Goal: Check status: Check status

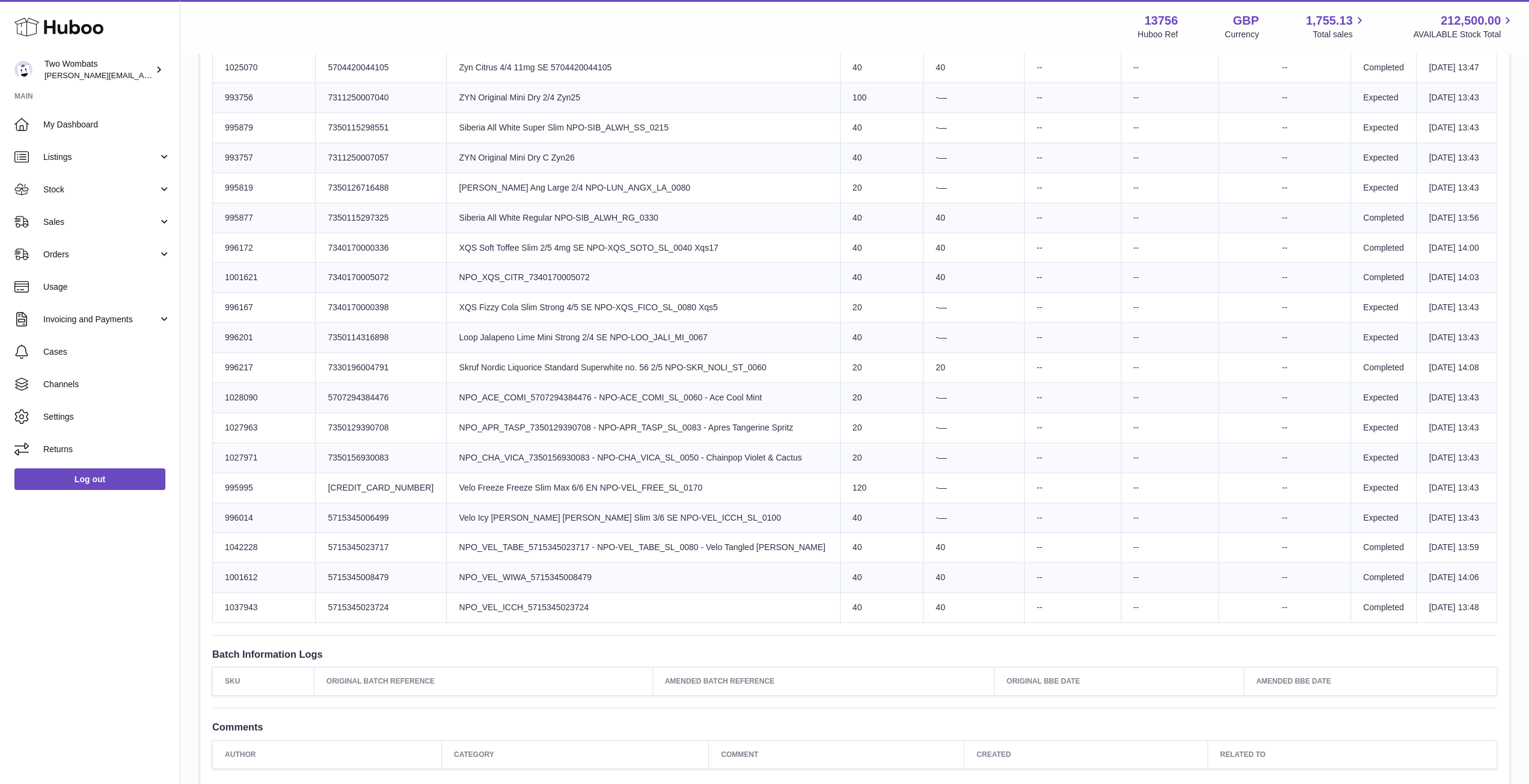
scroll to position [593, 0]
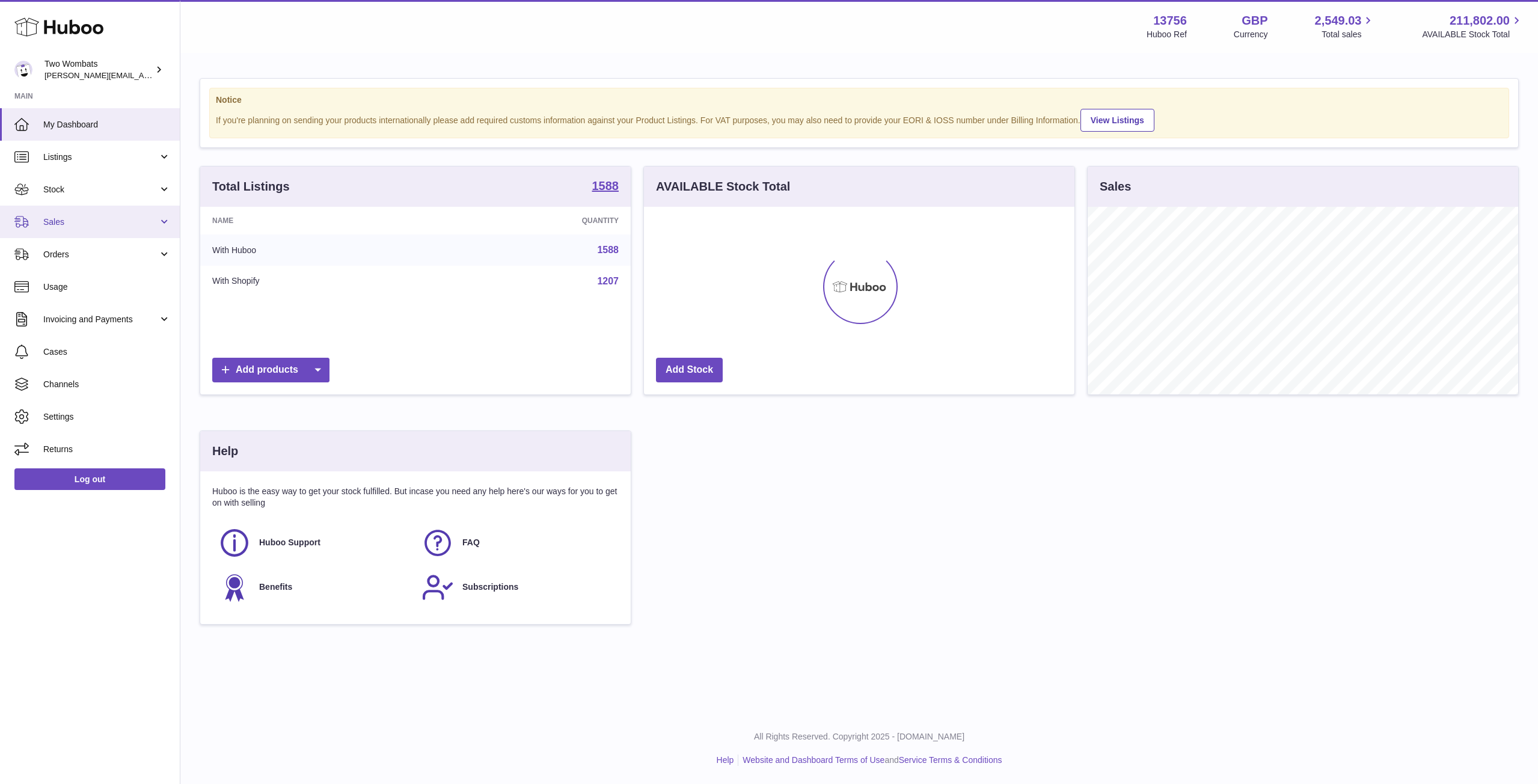
scroll to position [188, 430]
click at [163, 219] on link "Sales" at bounding box center [90, 221] width 180 height 32
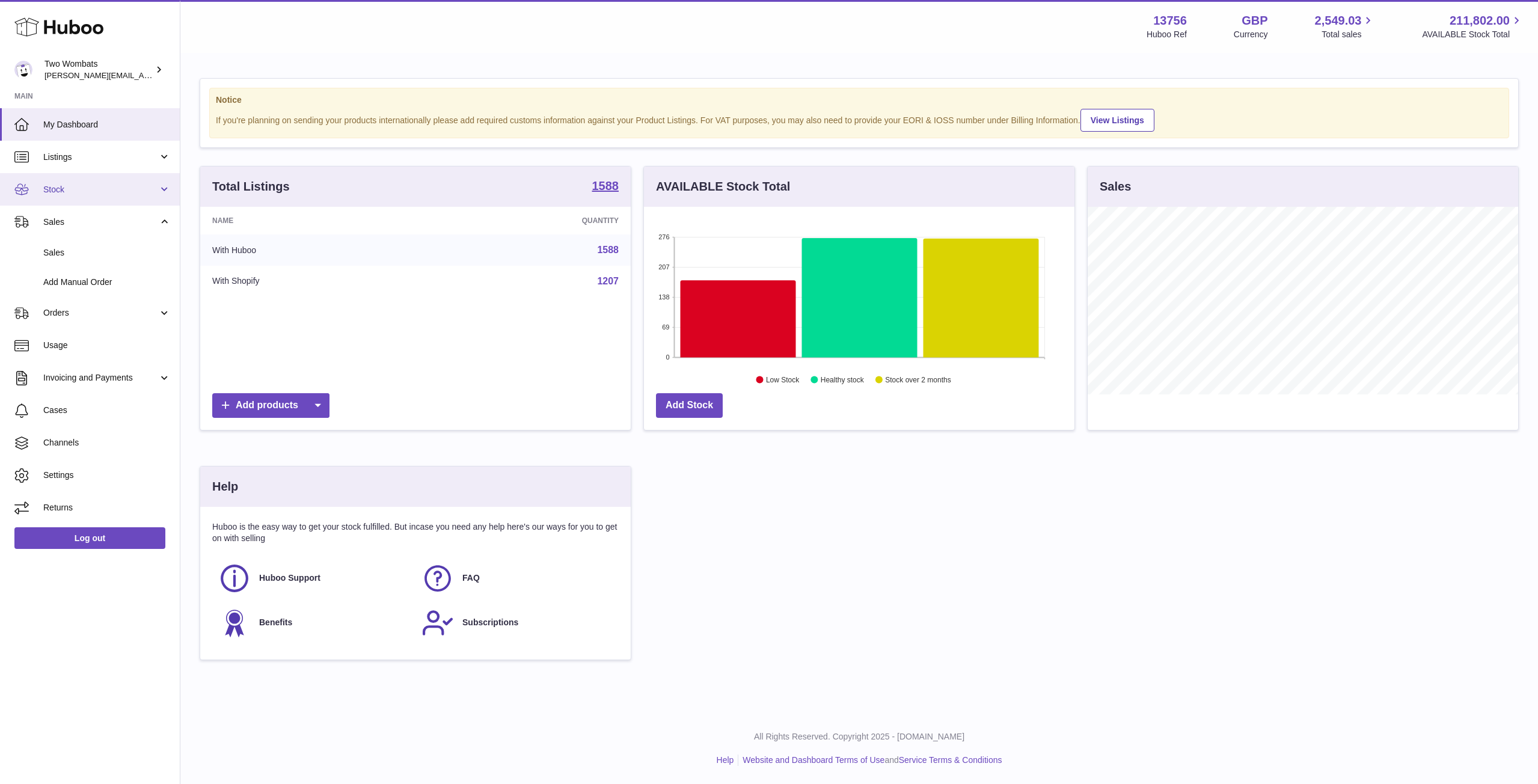
click at [167, 192] on link "Stock" at bounding box center [90, 189] width 180 height 32
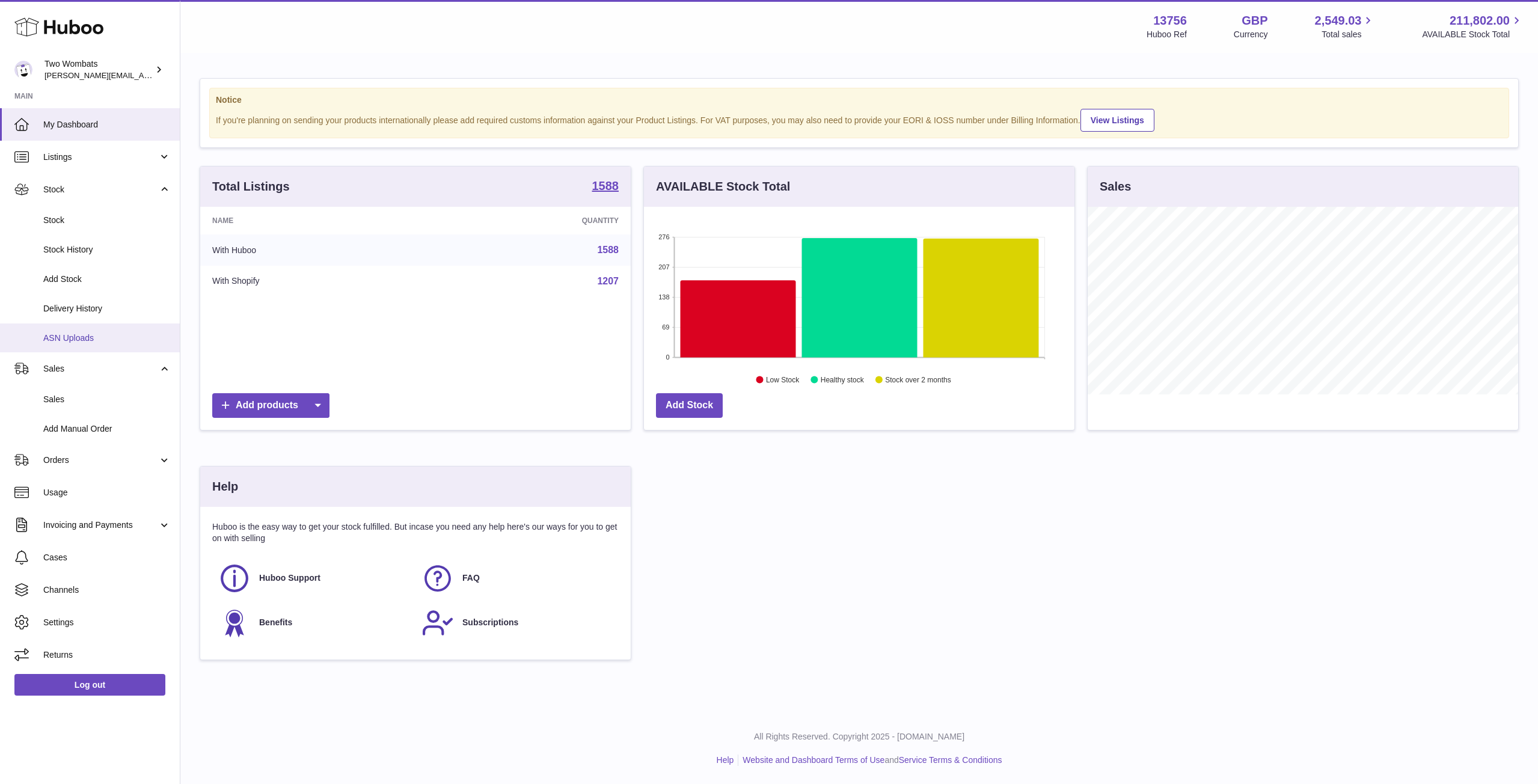
click at [92, 341] on span "ASN Uploads" at bounding box center [107, 338] width 127 height 11
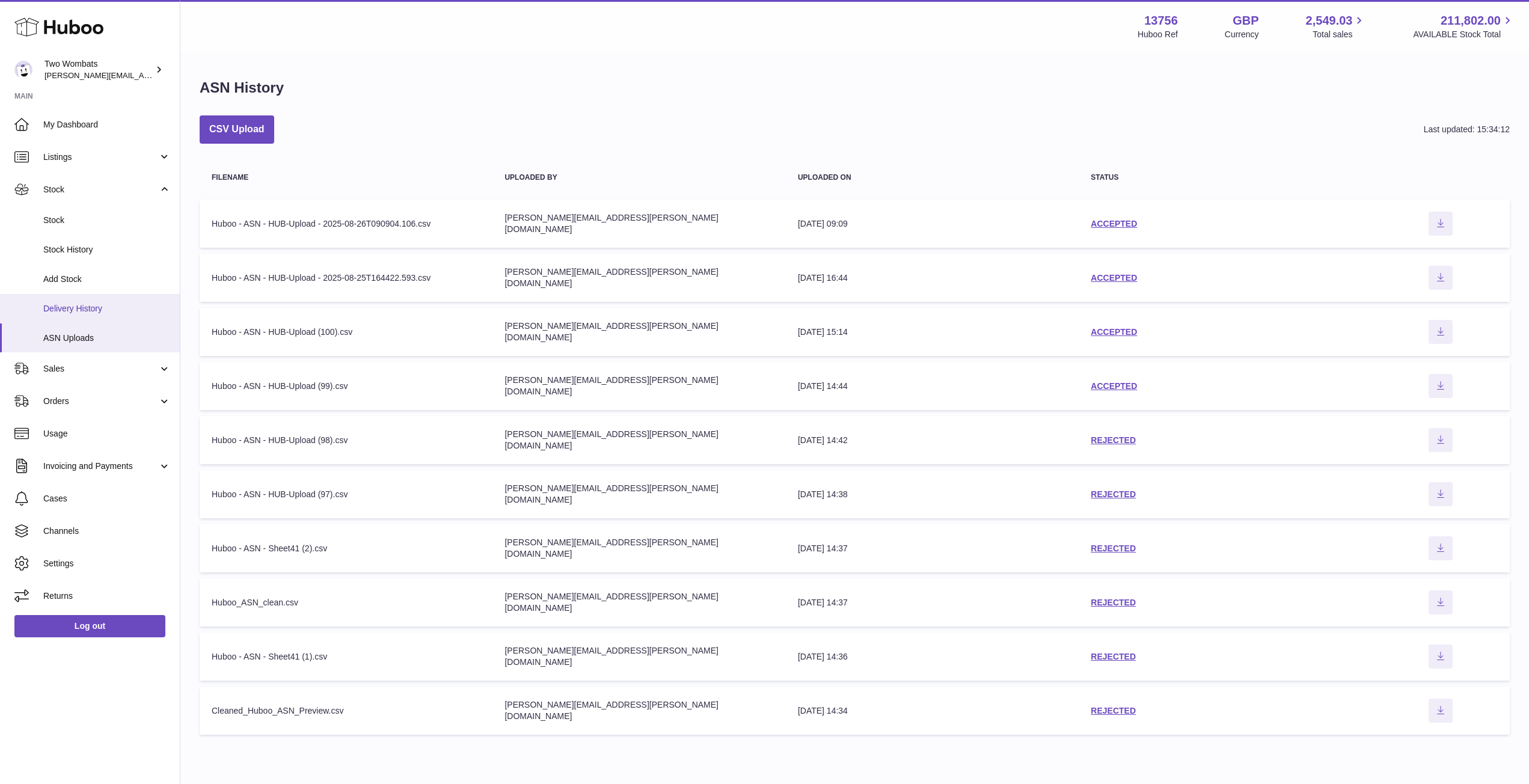
click at [104, 301] on link "Delivery History" at bounding box center [90, 308] width 180 height 29
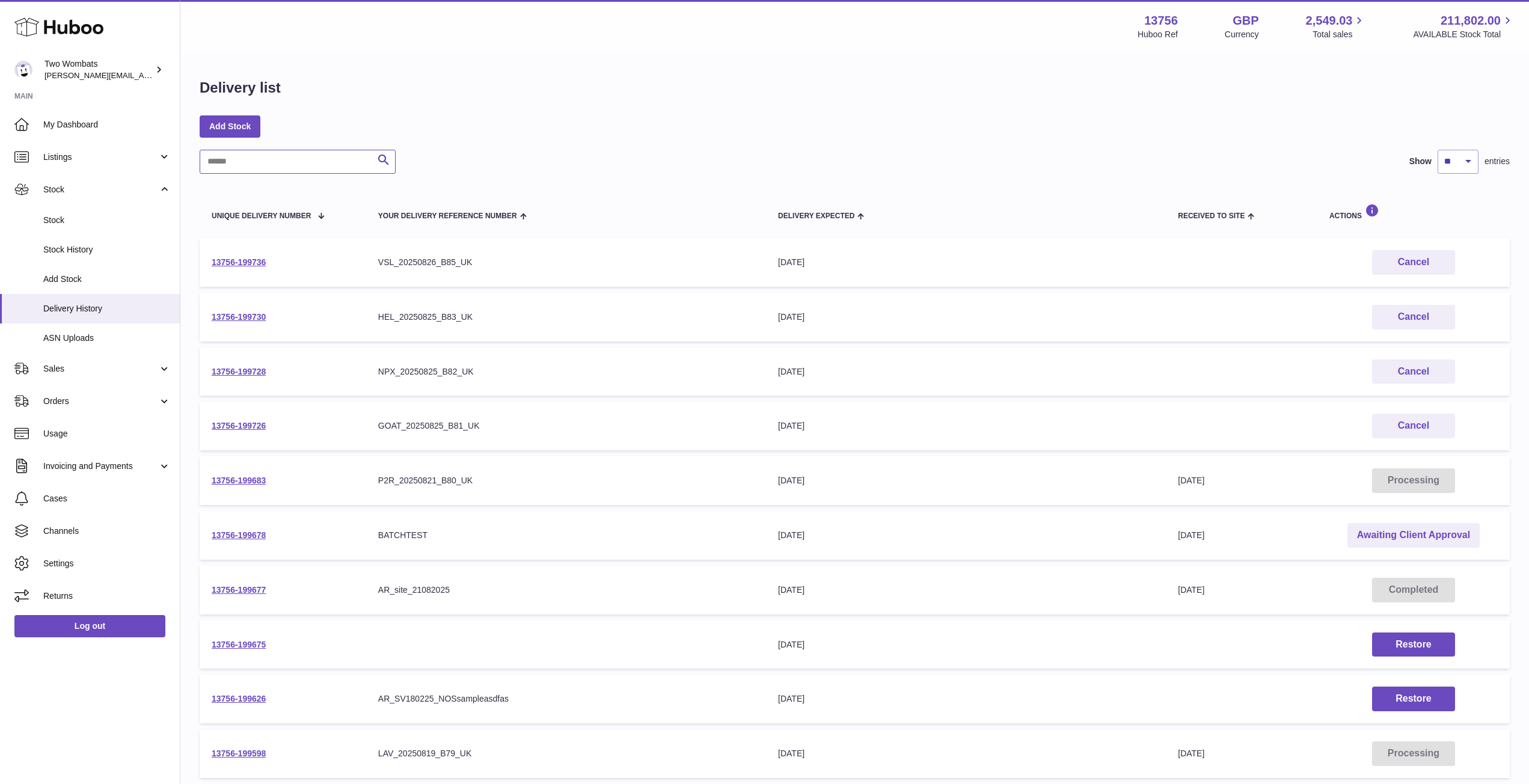
click at [268, 159] on input "text" at bounding box center [298, 162] width 196 height 24
paste input "**********"
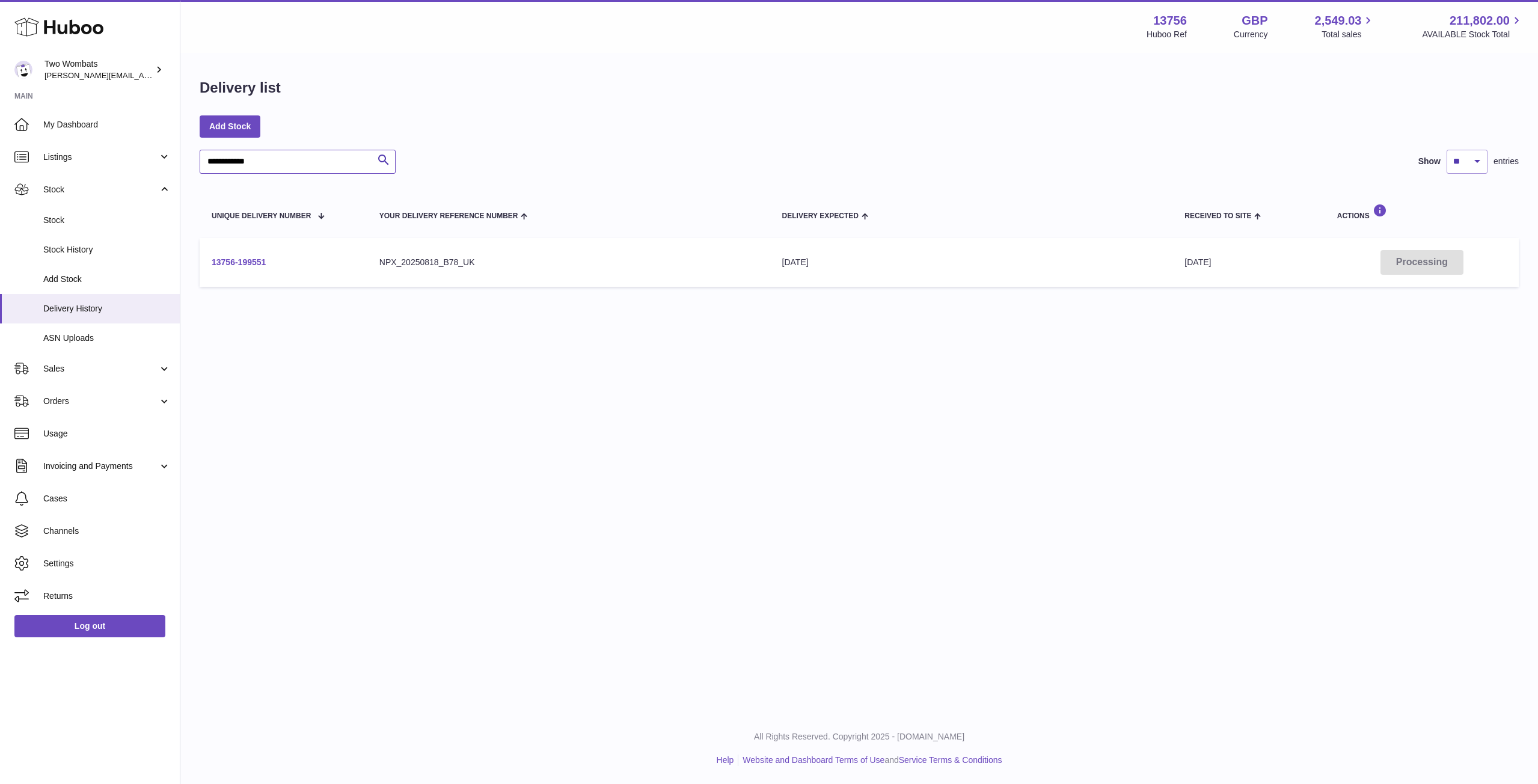
type input "**********"
click at [238, 259] on link "13756-199551" at bounding box center [238, 262] width 54 height 9
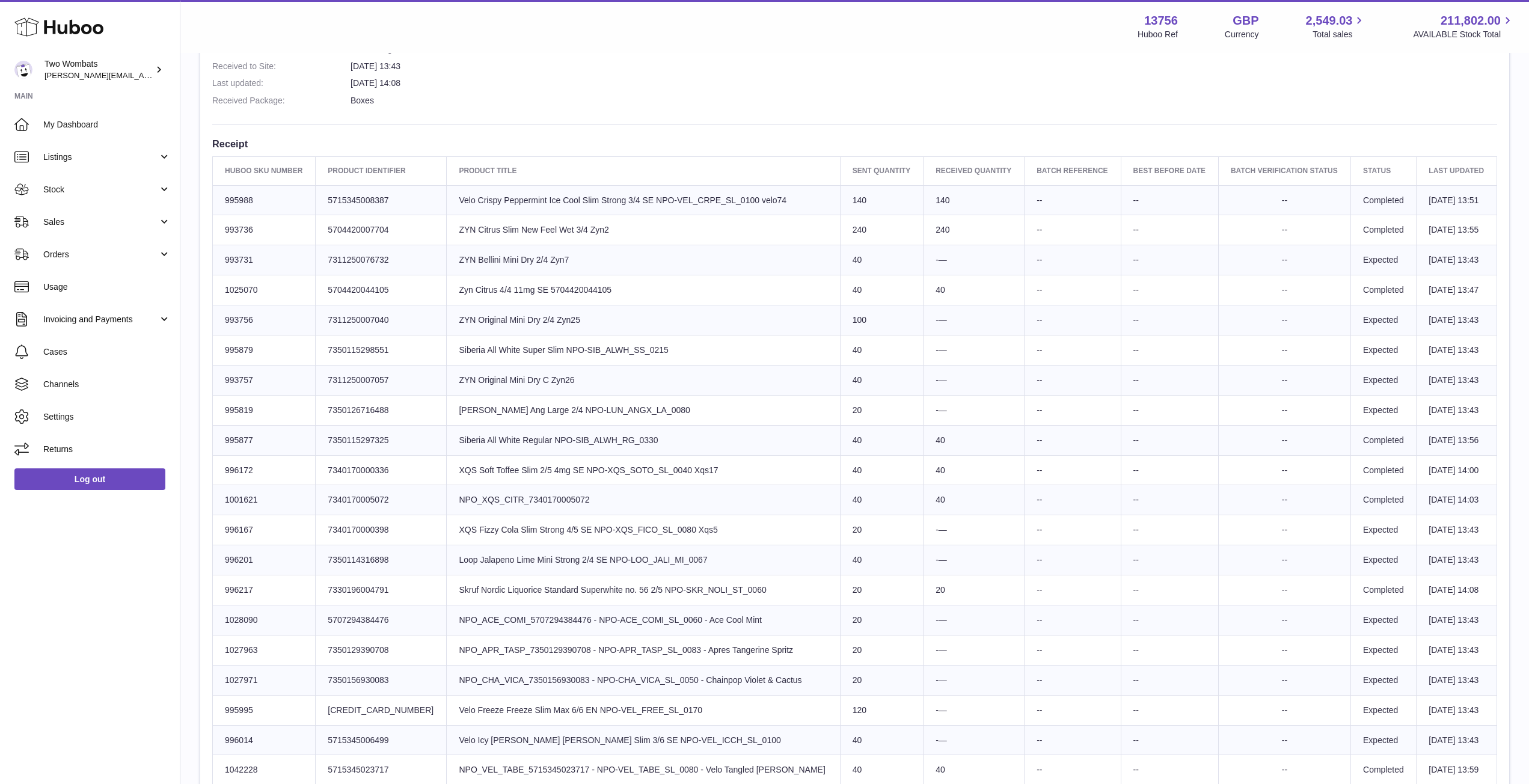
scroll to position [372, 0]
click at [599, 227] on td "Product title ZYN Citrus Slim New Feel Wet 3/4 Zyn2" at bounding box center [644, 230] width 393 height 30
drag, startPoint x: 252, startPoint y: 230, endPoint x: 222, endPoint y: 231, distance: 30.0
click at [222, 231] on td "Huboo SKU Number 993736" at bounding box center [265, 230] width 103 height 30
copy td "993736"
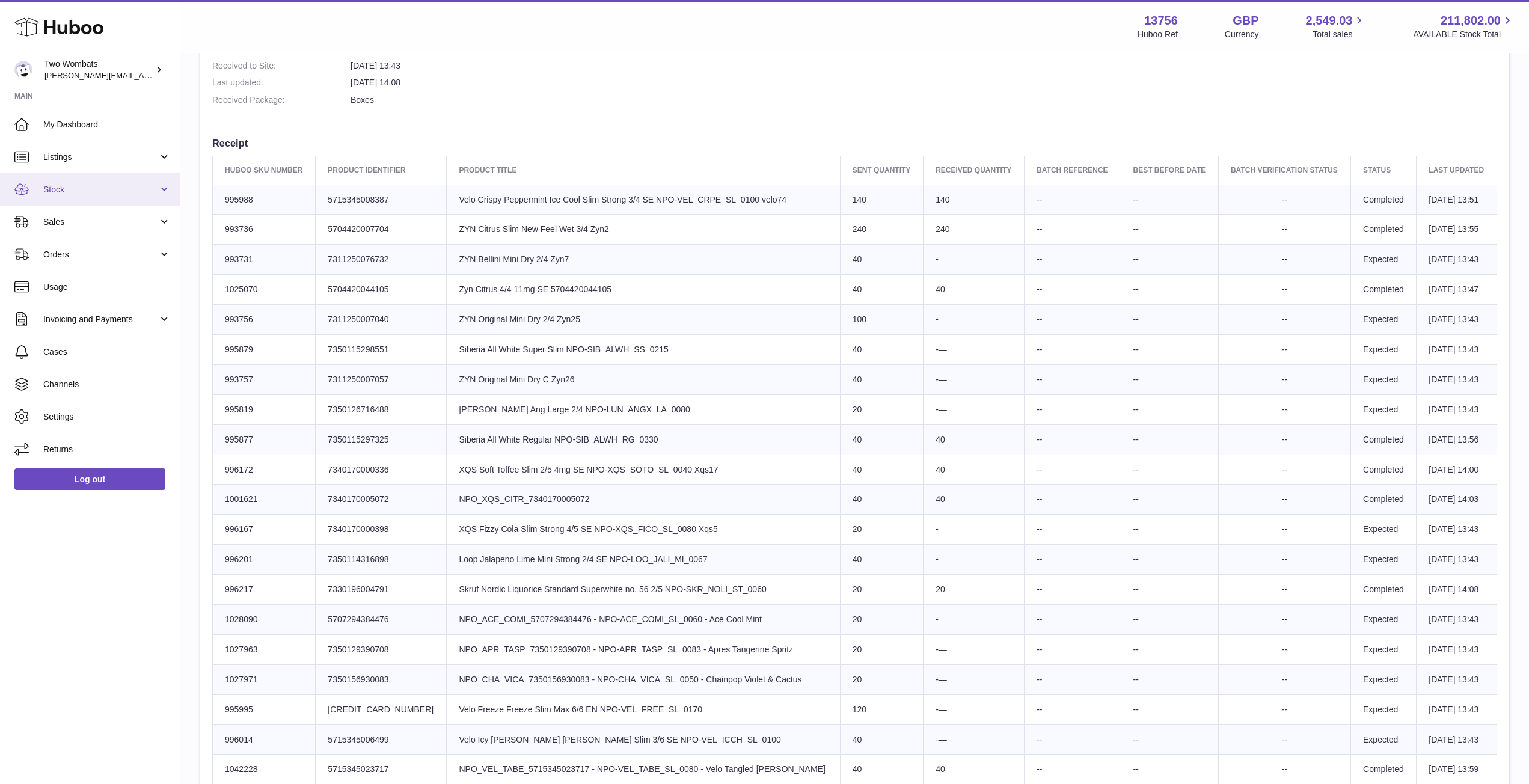
click at [161, 192] on link "Stock" at bounding box center [90, 189] width 180 height 32
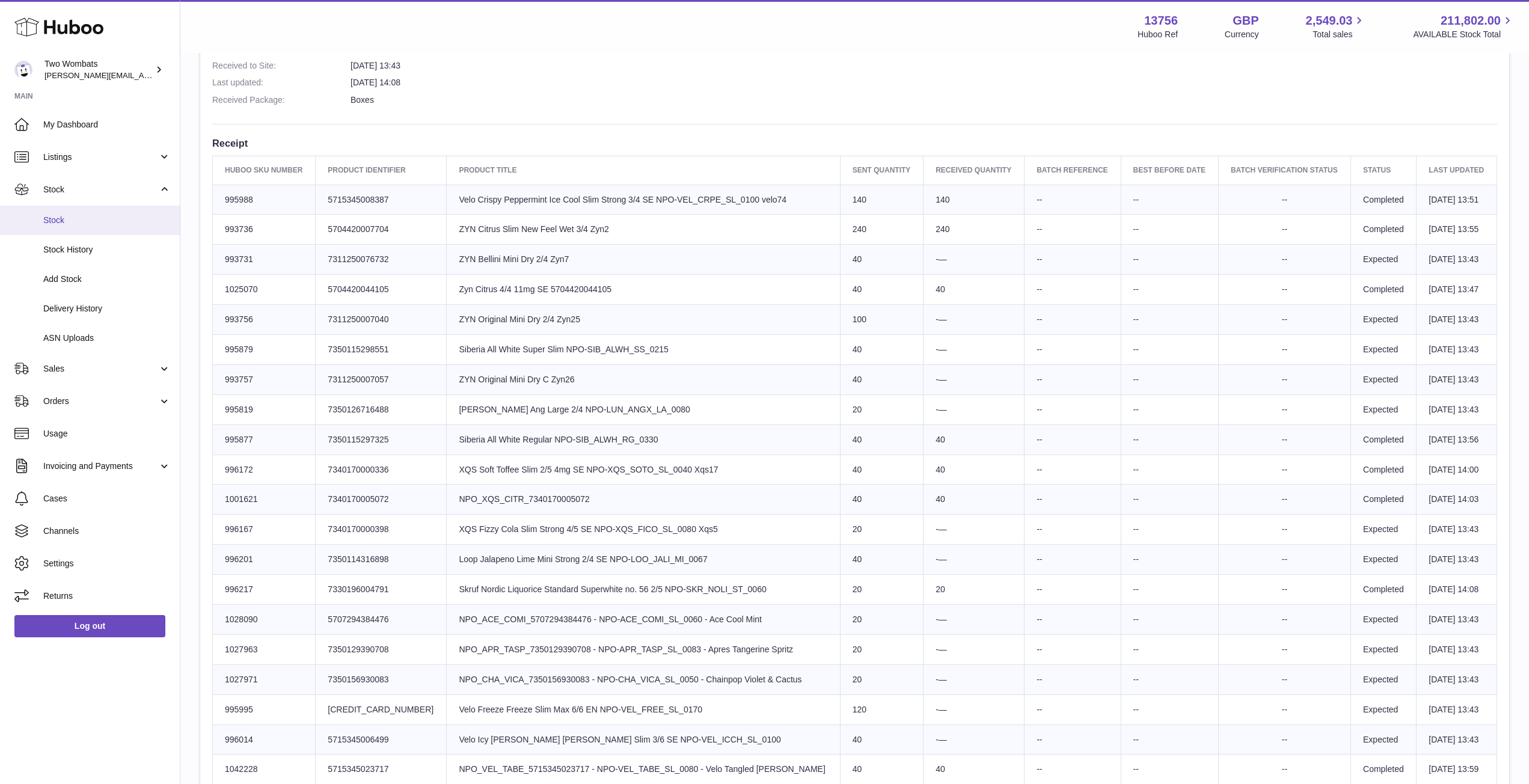
click at [82, 220] on span "Stock" at bounding box center [107, 220] width 127 height 11
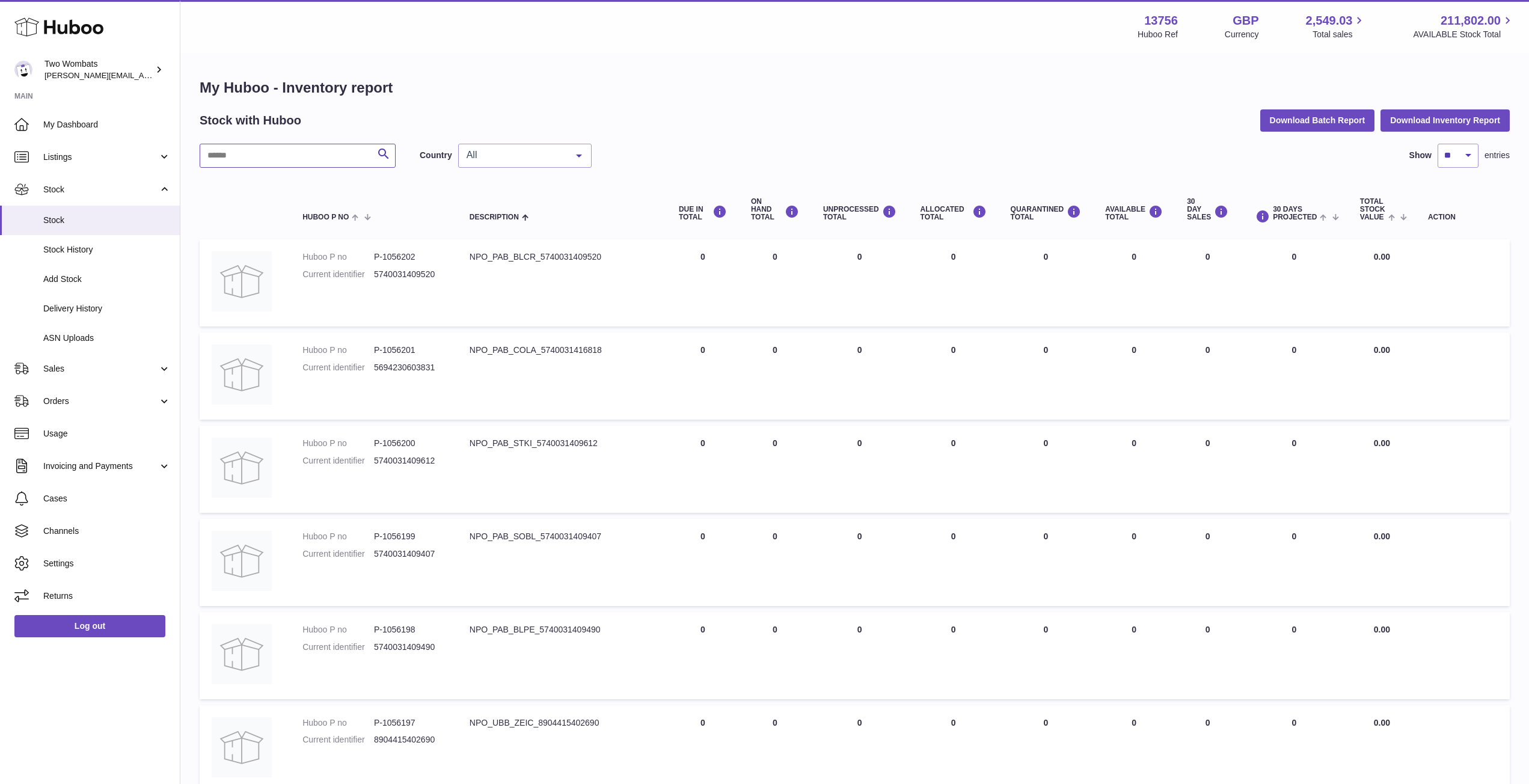
click at [246, 156] on input "text" at bounding box center [298, 156] width 196 height 24
paste input "******"
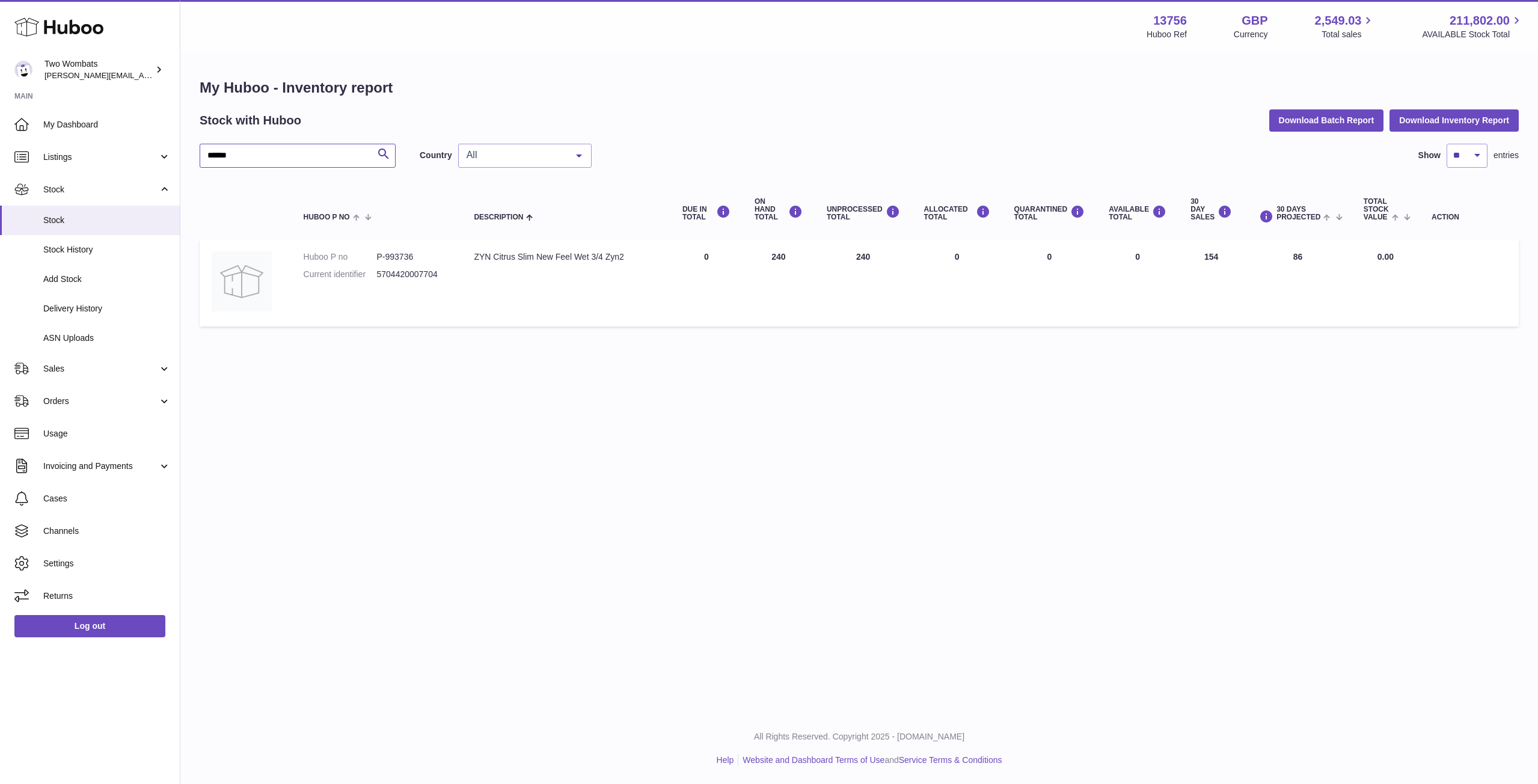
type input "******"
click at [60, 188] on span "Stock" at bounding box center [100, 189] width 114 height 11
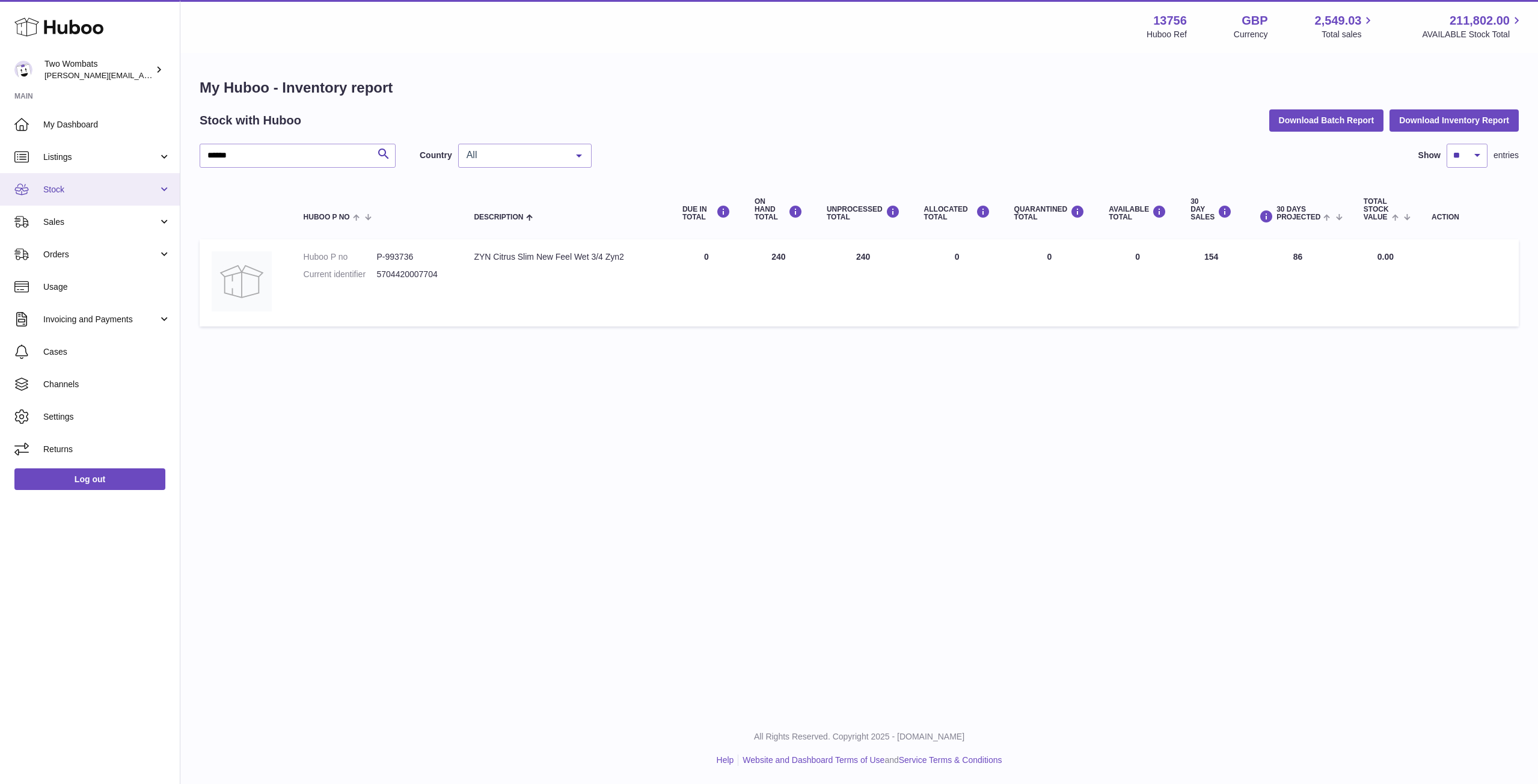
click at [77, 191] on span "Stock" at bounding box center [100, 189] width 114 height 11
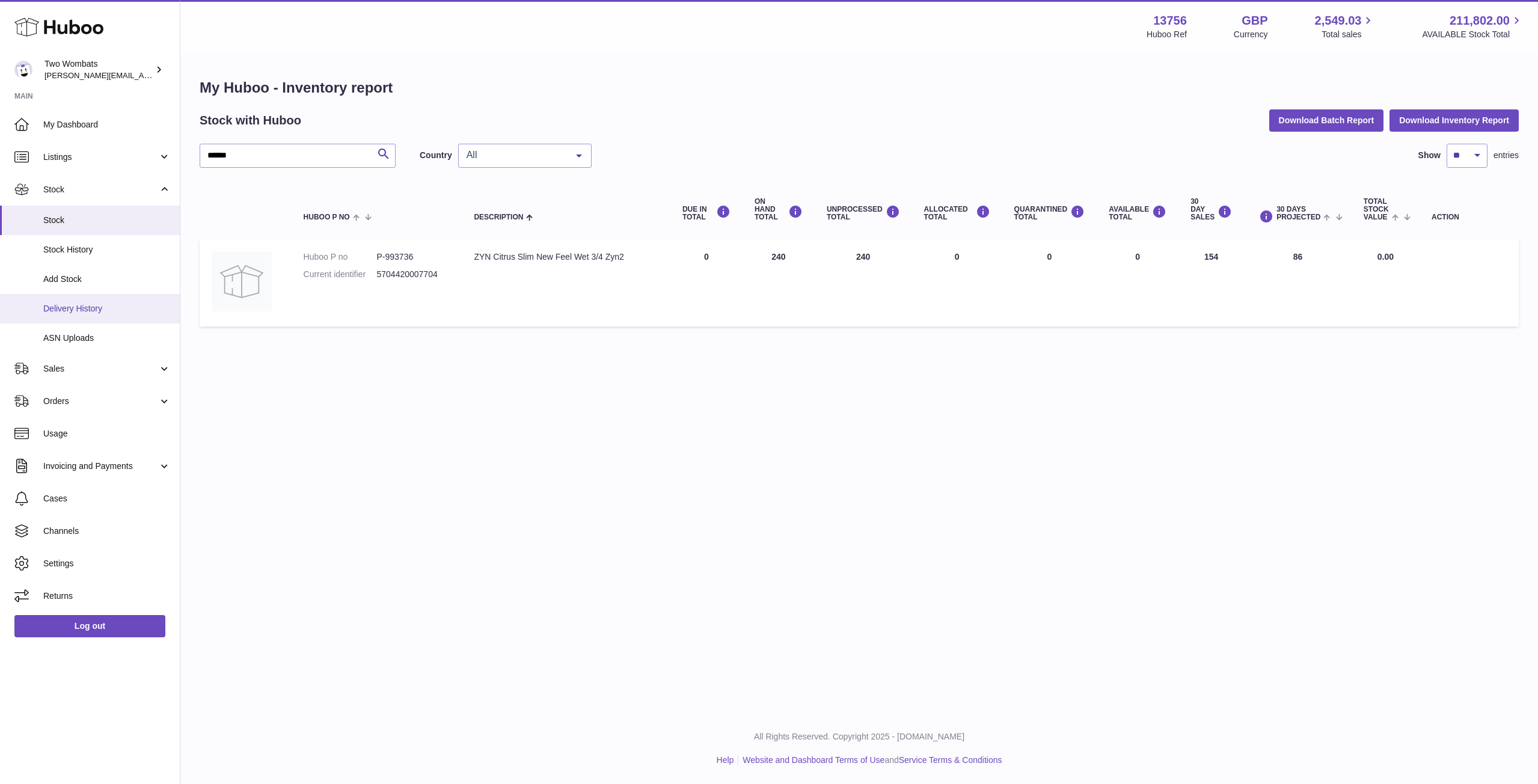
click at [92, 301] on link "Delivery History" at bounding box center [90, 308] width 180 height 29
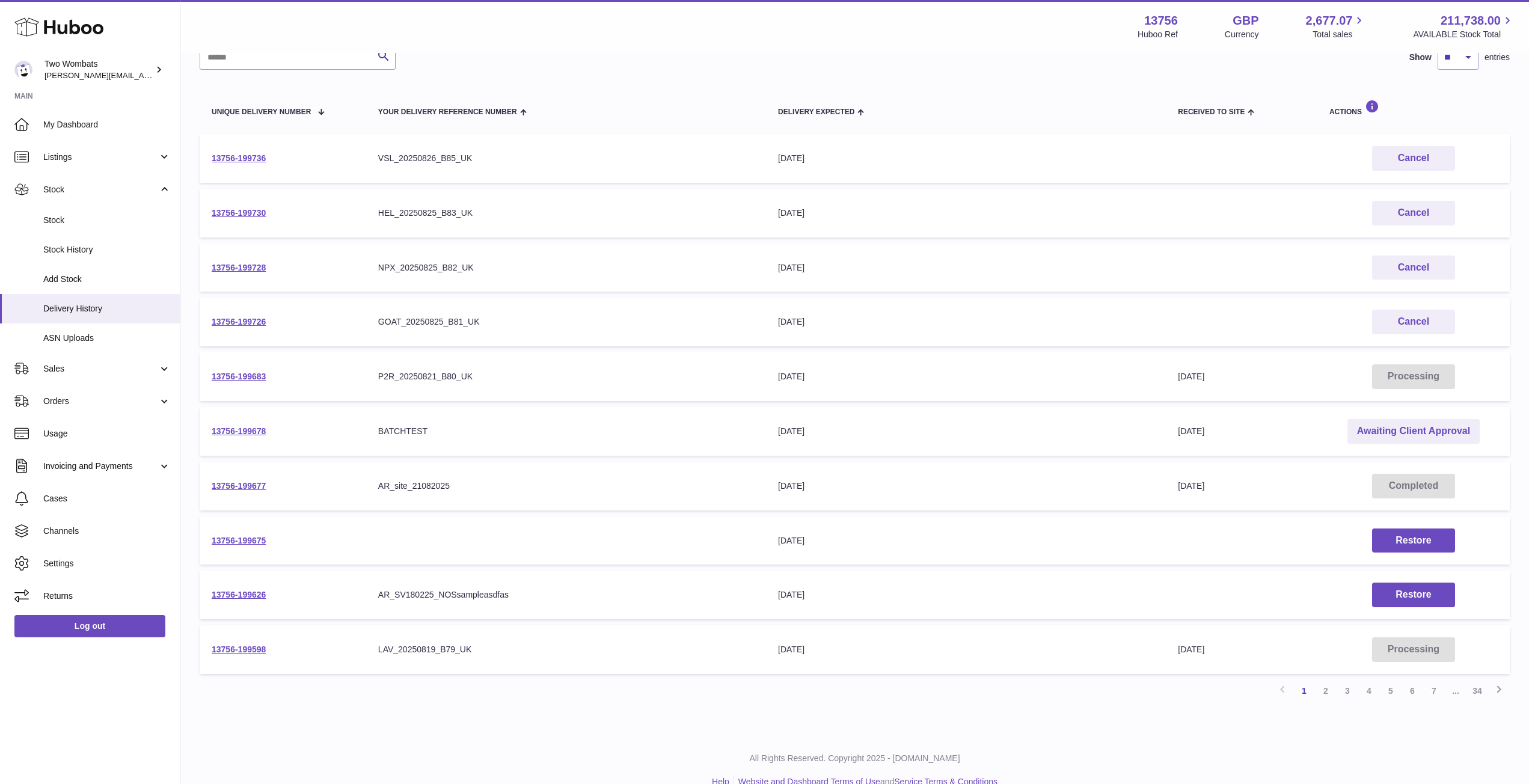
scroll to position [126, 0]
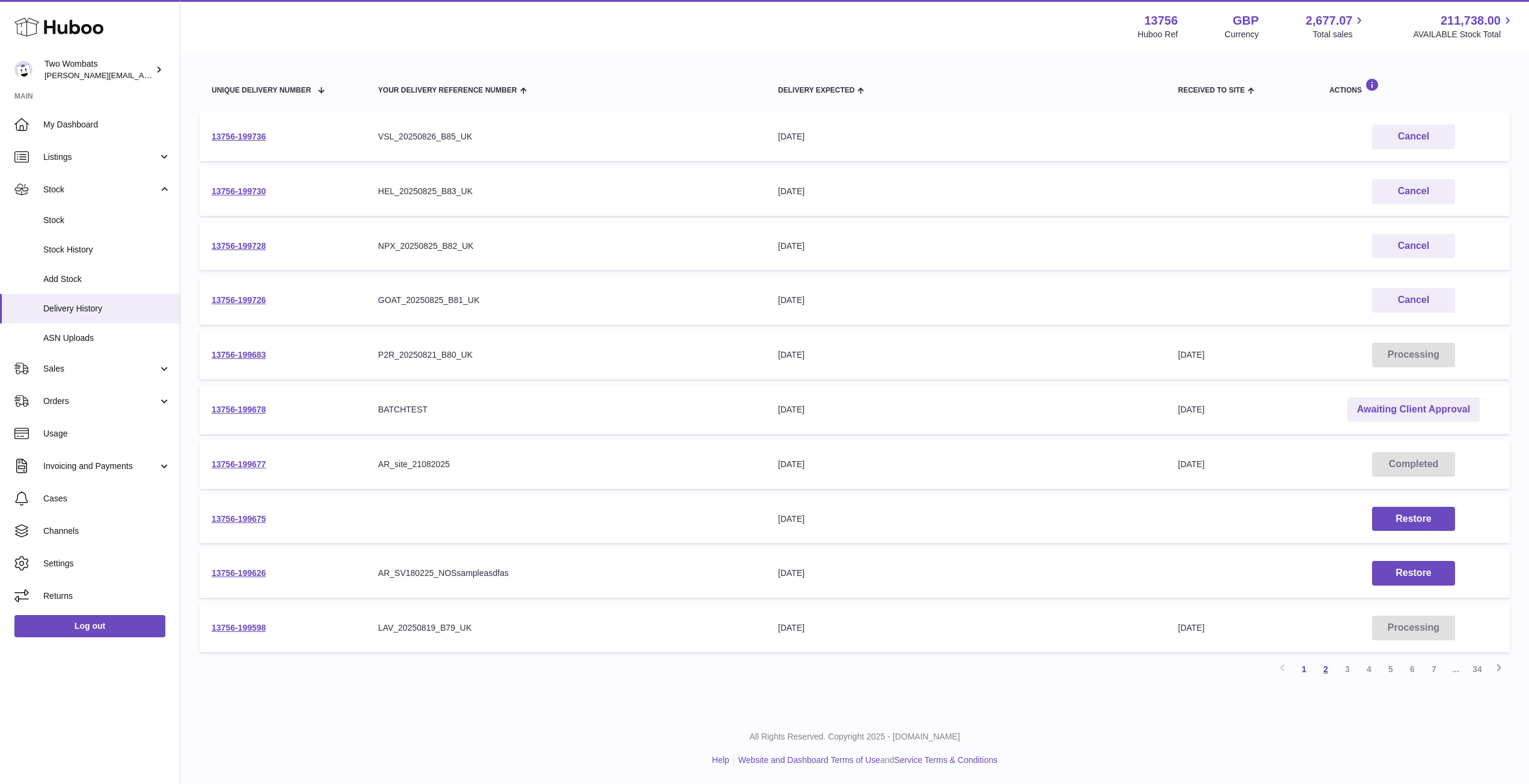
click at [1324, 671] on link "2" at bounding box center [1325, 669] width 21 height 21
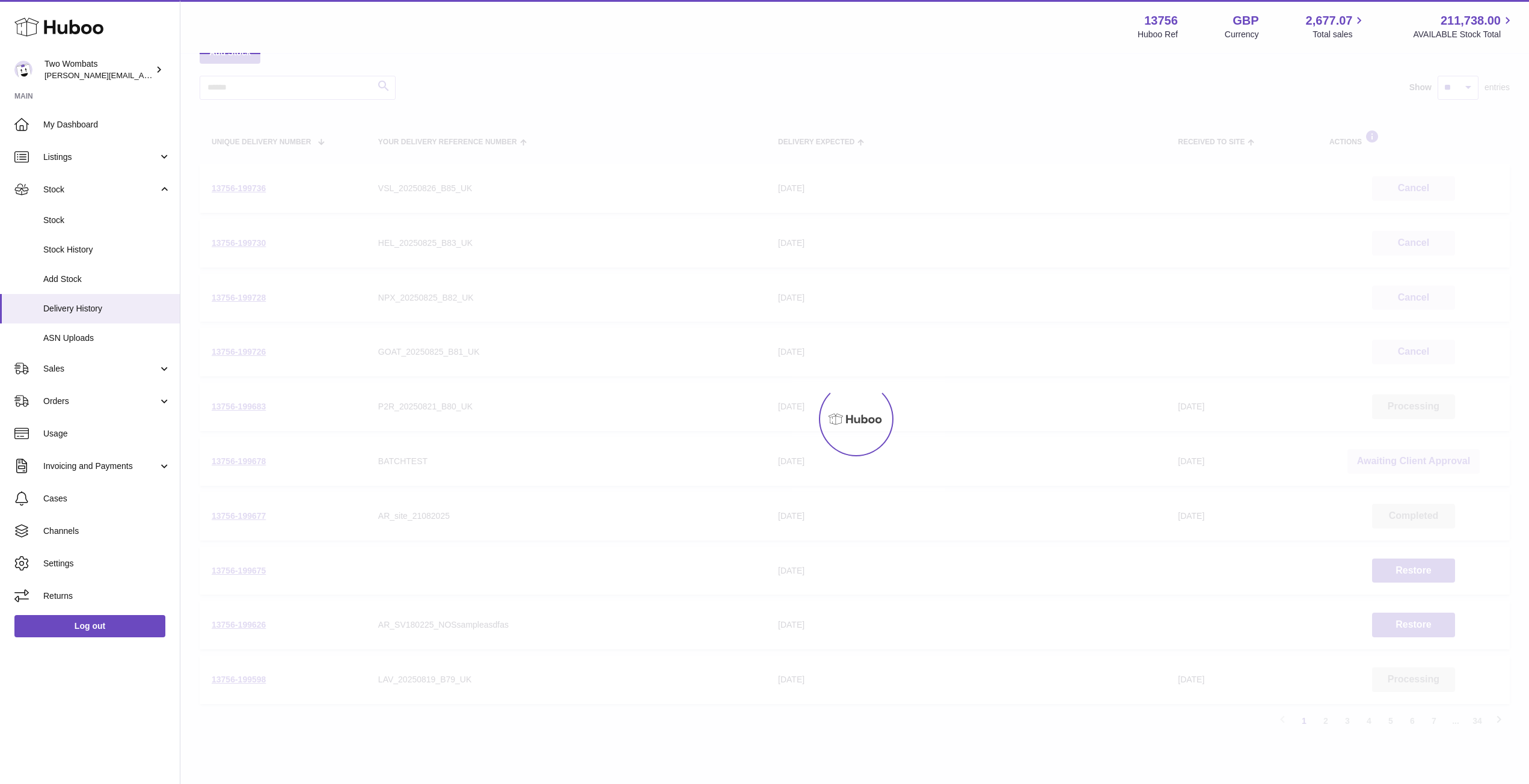
scroll to position [54, 0]
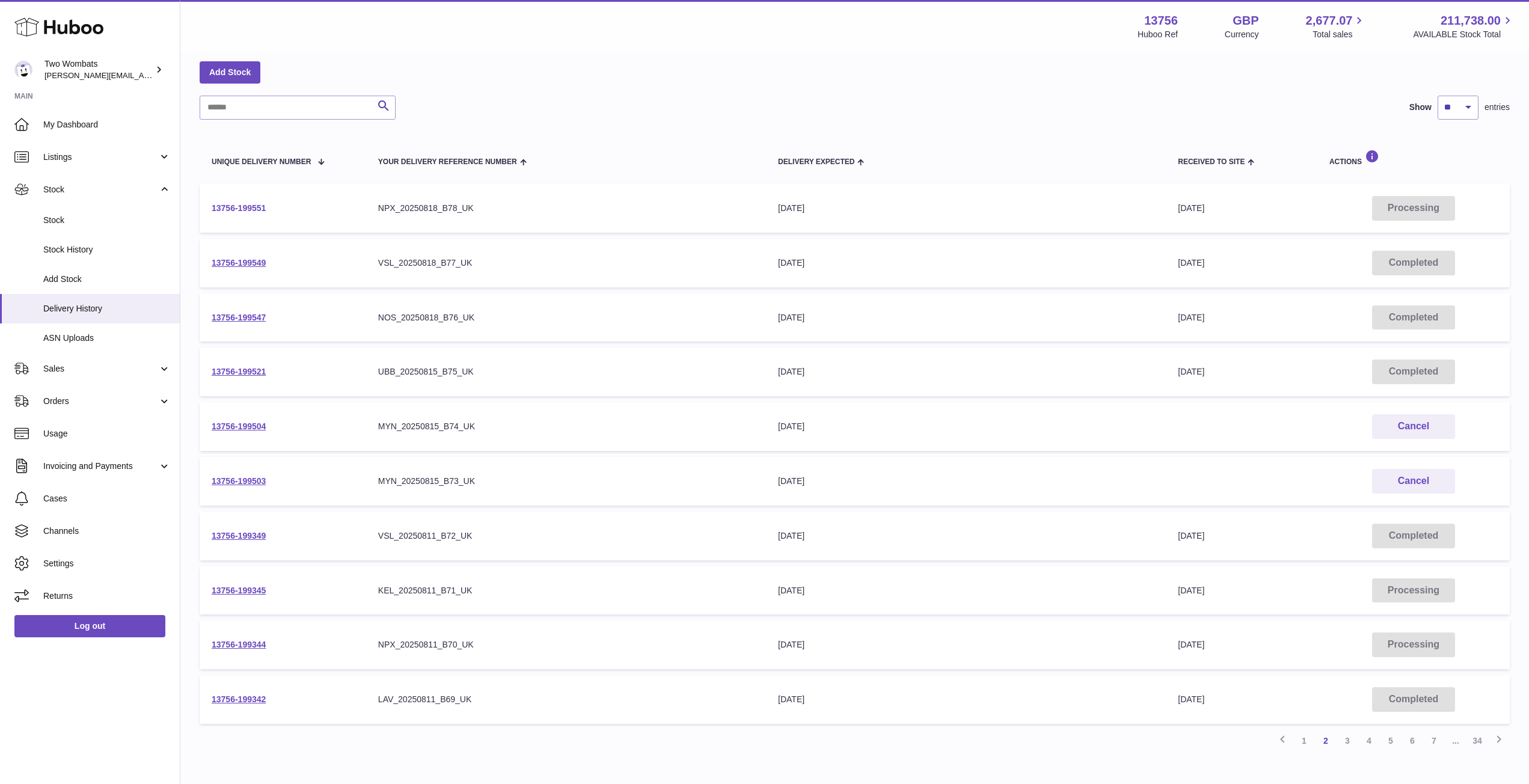
click at [243, 210] on link "13756-199551" at bounding box center [239, 208] width 54 height 9
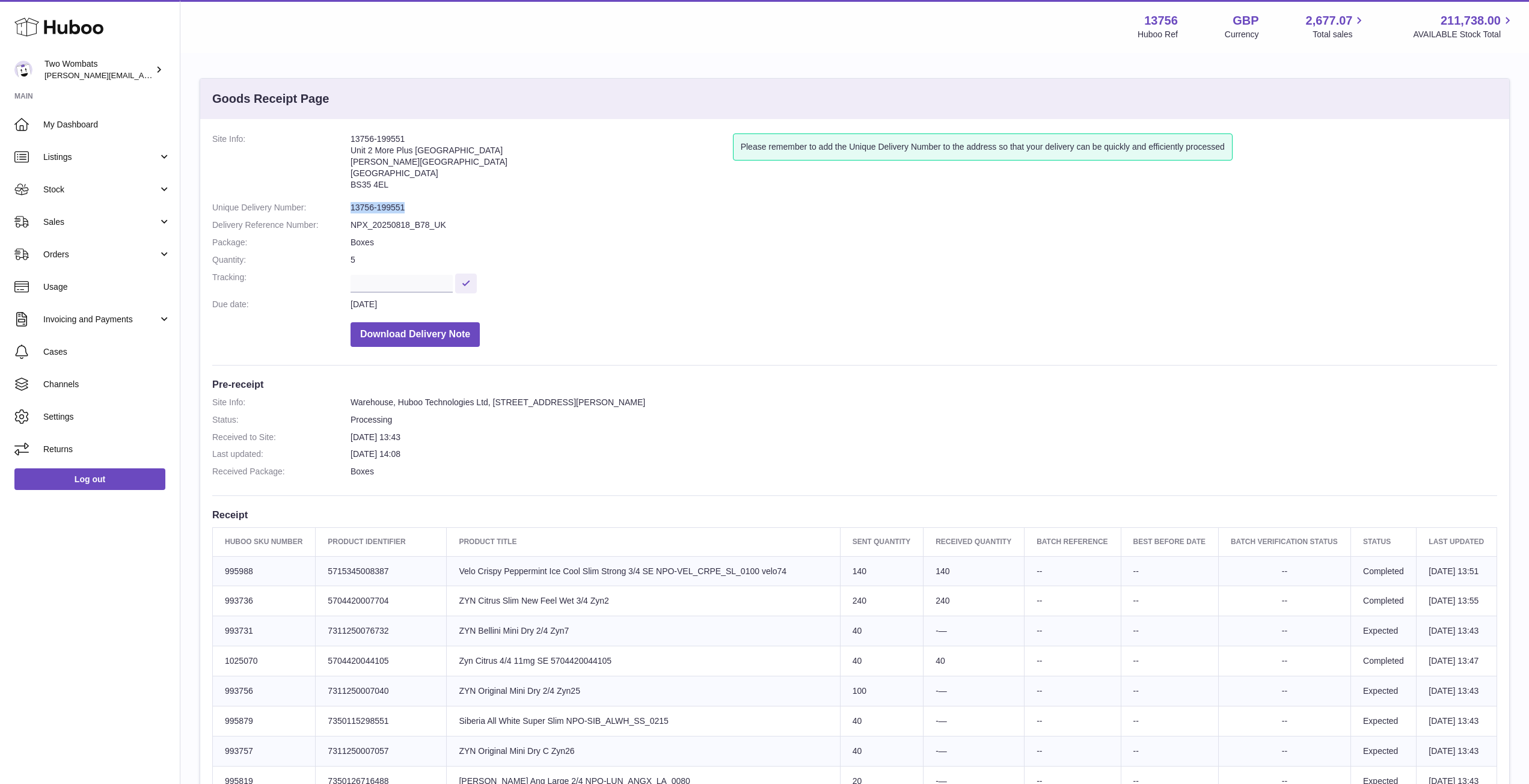
drag, startPoint x: 405, startPoint y: 205, endPoint x: 351, endPoint y: 205, distance: 54.0
click at [351, 205] on dd "13756-199551" at bounding box center [924, 208] width 1147 height 11
copy dd "13756-199551"
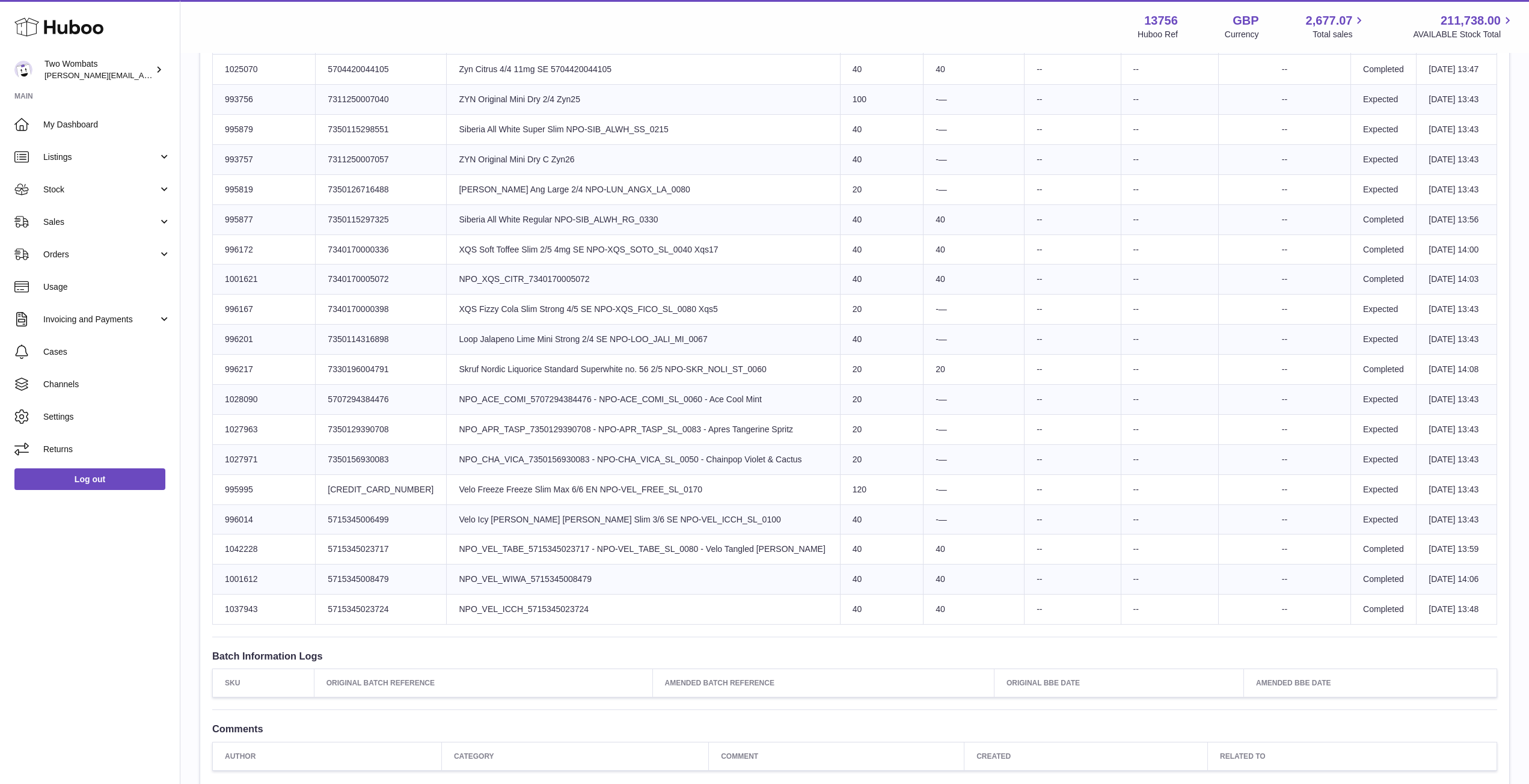
scroll to position [591, 0]
